Goal: Task Accomplishment & Management: Manage account settings

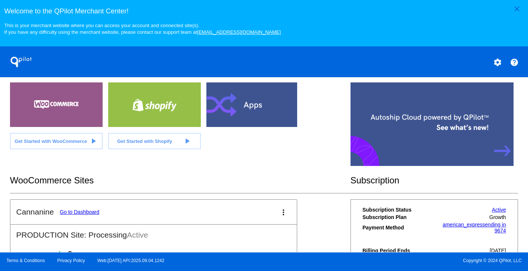
scroll to position [225, 0]
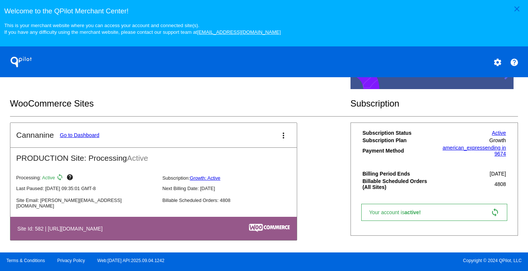
click at [83, 138] on link "Go to Dashboard" at bounding box center [80, 135] width 40 height 6
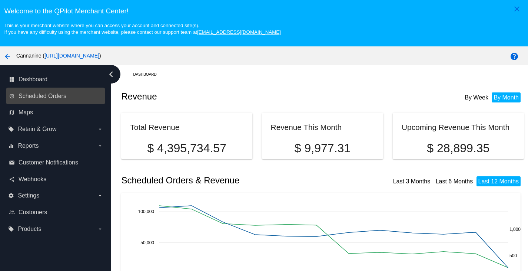
click at [45, 92] on link "update Scheduled Orders" at bounding box center [56, 96] width 94 height 12
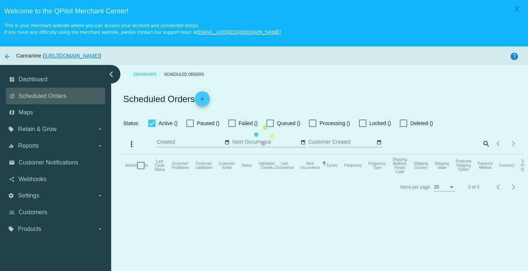
click at [121, 154] on mat-table "Actions Id Last Cycle Status Customer FirstName Customer LastName Customer Emai…" at bounding box center [322, 165] width 403 height 22
checkbox input "true"
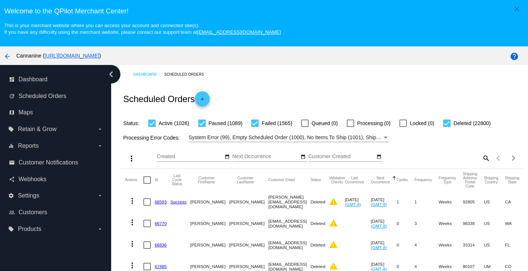
click at [482, 159] on mat-icon "search" at bounding box center [486, 157] width 9 height 11
click at [391, 152] on div "Search" at bounding box center [440, 154] width 100 height 14
paste input "[EMAIL_ADDRESS][DOMAIN_NAME]"
type input "[EMAIL_ADDRESS][DOMAIN_NAME]"
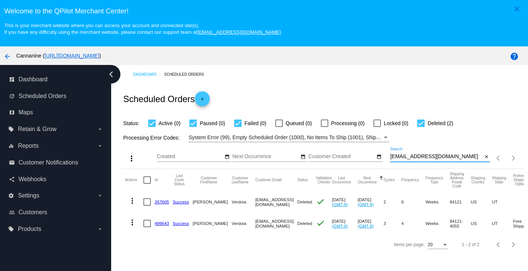
scroll to position [37, 0]
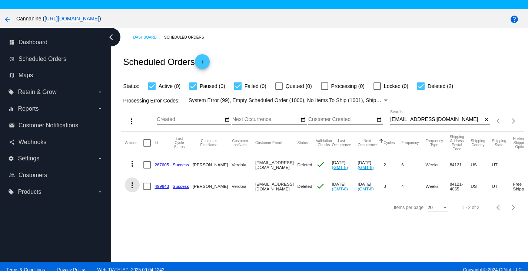
click at [133, 186] on mat-icon "more_vert" at bounding box center [132, 185] width 9 height 9
click at [147, 205] on span "View Event Logs" at bounding box center [166, 205] width 39 height 6
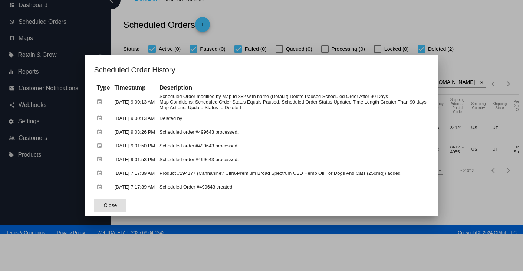
click at [104, 204] on span "Close" at bounding box center [110, 205] width 13 height 6
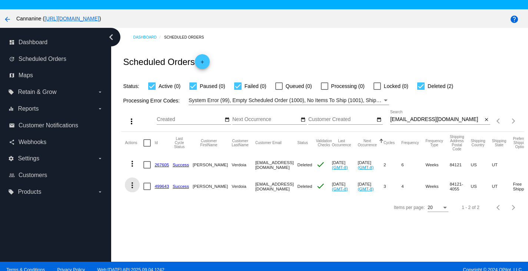
click at [132, 188] on mat-icon "more_vert" at bounding box center [132, 185] width 9 height 9
click at [148, 203] on span "View Event Logs" at bounding box center [166, 205] width 39 height 6
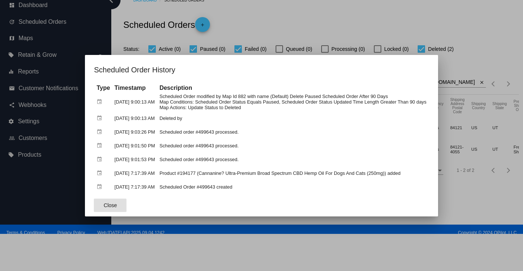
click at [104, 208] on button "Close" at bounding box center [110, 204] width 33 height 13
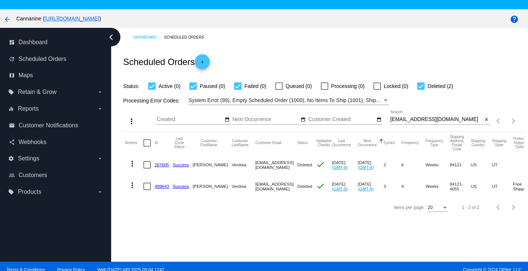
click at [132, 187] on mat-icon "more_vert" at bounding box center [132, 185] width 9 height 9
click at [162, 188] on div "info View Event Logs history View Cycles History edit View / Edit" at bounding box center [162, 215] width 74 height 73
click at [250, 228] on div at bounding box center [264, 135] width 528 height 271
click at [166, 185] on link "499643" at bounding box center [162, 186] width 14 height 5
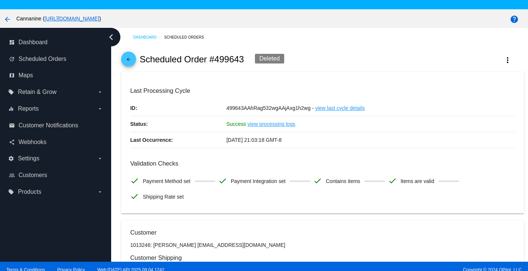
click at [263, 125] on link "view processing logs" at bounding box center [272, 124] width 48 height 16
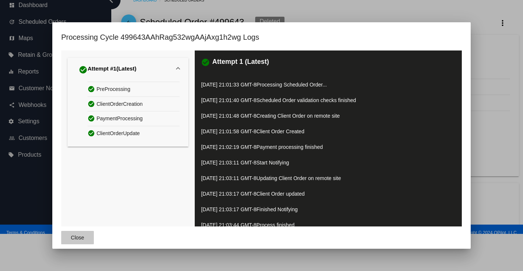
click at [73, 235] on span "Close" at bounding box center [77, 237] width 13 height 6
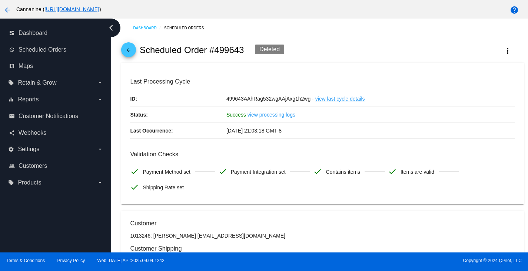
click at [126, 47] on span "arrow_back" at bounding box center [128, 51] width 9 height 18
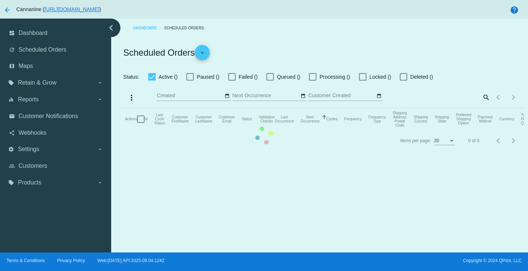
checkbox input "true"
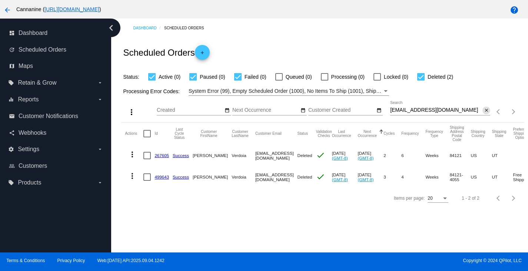
click at [484, 109] on mat-icon "close" at bounding box center [486, 111] width 5 height 6
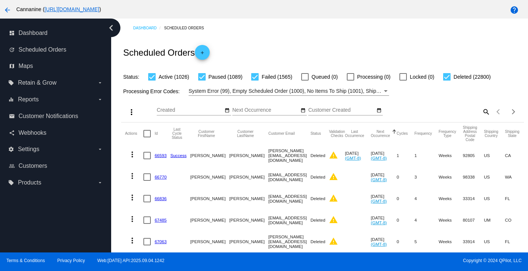
drag, startPoint x: 471, startPoint y: 113, endPoint x: 475, endPoint y: 112, distance: 4.3
click at [473, 113] on div "search" at bounding box center [440, 111] width 100 height 11
click at [482, 111] on mat-icon "search" at bounding box center [486, 111] width 9 height 11
click at [413, 111] on input "Search" at bounding box center [440, 110] width 100 height 6
paste input "[EMAIL_ADDRESS][DOMAIN_NAME]"
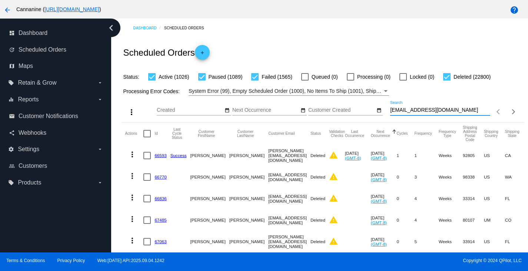
type input "[EMAIL_ADDRESS][DOMAIN_NAME]"
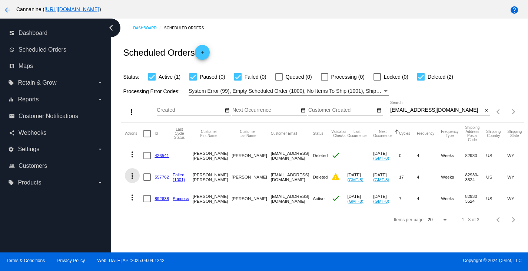
click at [133, 176] on mat-icon "more_vert" at bounding box center [132, 175] width 9 height 9
click at [142, 198] on button "info View Event Logs" at bounding box center [162, 195] width 74 height 18
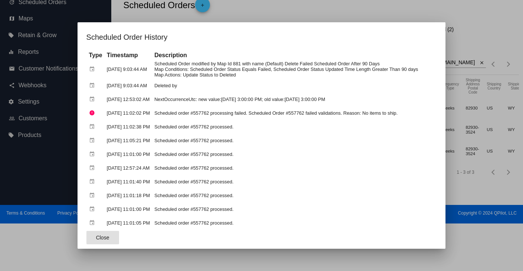
click at [96, 235] on span "Close" at bounding box center [102, 237] width 13 height 6
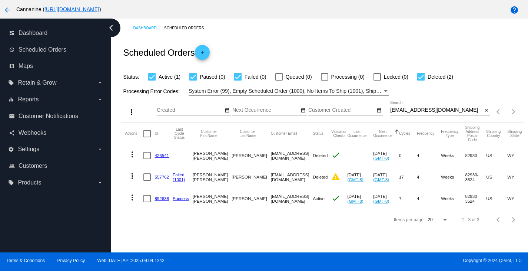
click at [159, 177] on link "557762" at bounding box center [162, 176] width 14 height 5
click at [165, 230] on div "Items per page: 20 1 - 3 of 3" at bounding box center [322, 219] width 403 height 21
click at [161, 199] on link "892638" at bounding box center [162, 198] width 14 height 5
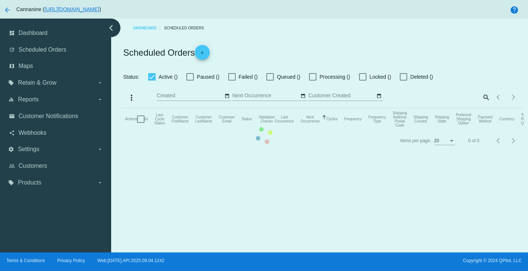
checkbox input "true"
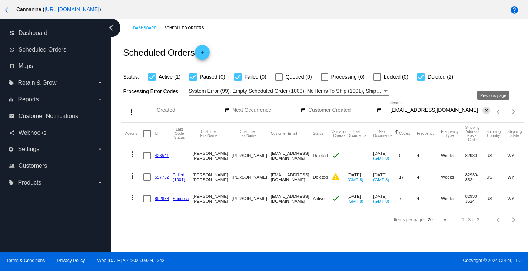
click at [484, 112] on mat-icon "close" at bounding box center [486, 111] width 5 height 6
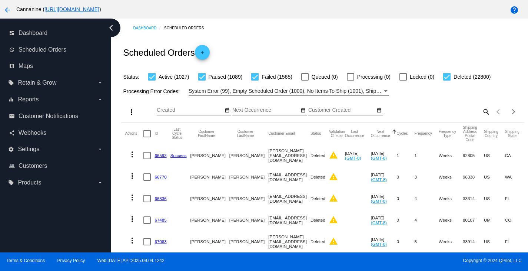
click at [482, 111] on mat-icon "search" at bounding box center [486, 111] width 9 height 11
click at [414, 113] on input "Search" at bounding box center [440, 110] width 100 height 6
paste input "[EMAIL_ADDRESS][DOMAIN_NAME]"
type input "[EMAIL_ADDRESS][DOMAIN_NAME]"
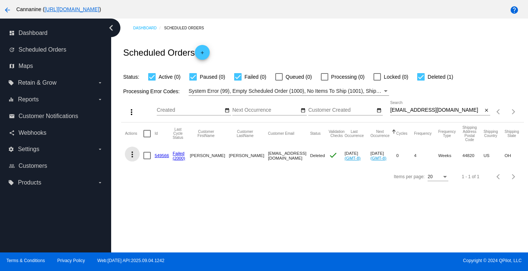
click at [132, 156] on mat-icon "more_vert" at bounding box center [132, 154] width 9 height 9
click at [143, 173] on button "info View Event Logs" at bounding box center [162, 173] width 74 height 18
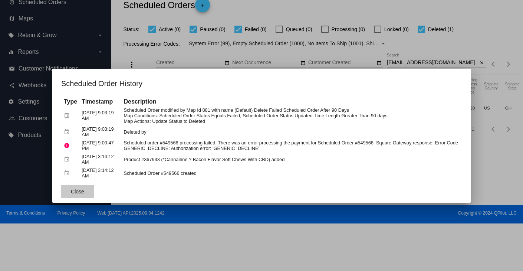
click at [77, 189] on span "Close" at bounding box center [77, 191] width 13 height 6
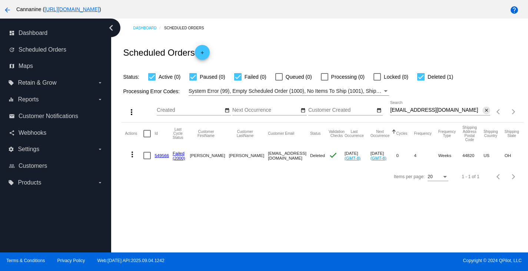
drag, startPoint x: 480, startPoint y: 111, endPoint x: 459, endPoint y: 97, distance: 25.4
click at [484, 110] on mat-icon "close" at bounding box center [486, 111] width 5 height 6
